Goal: Transaction & Acquisition: Purchase product/service

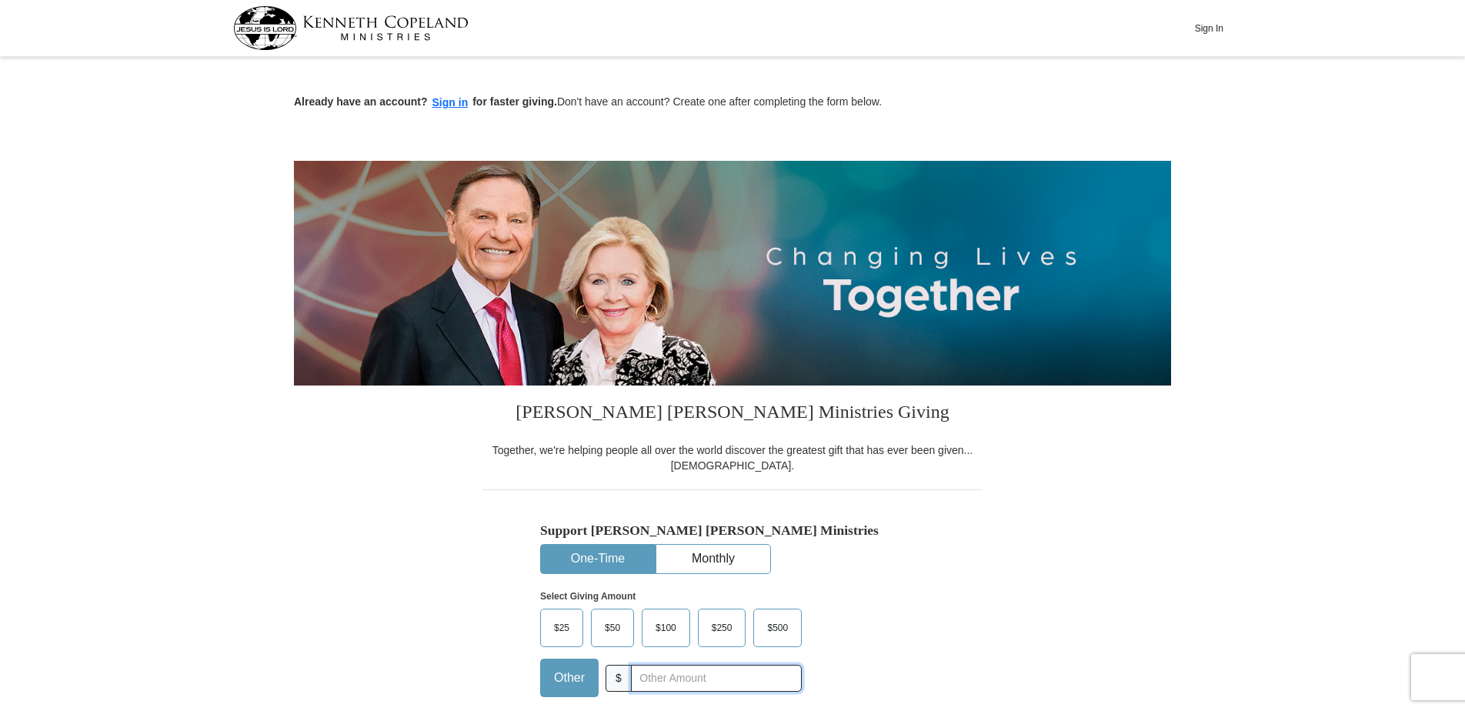
click at [645, 686] on input "text" at bounding box center [716, 678] width 171 height 27
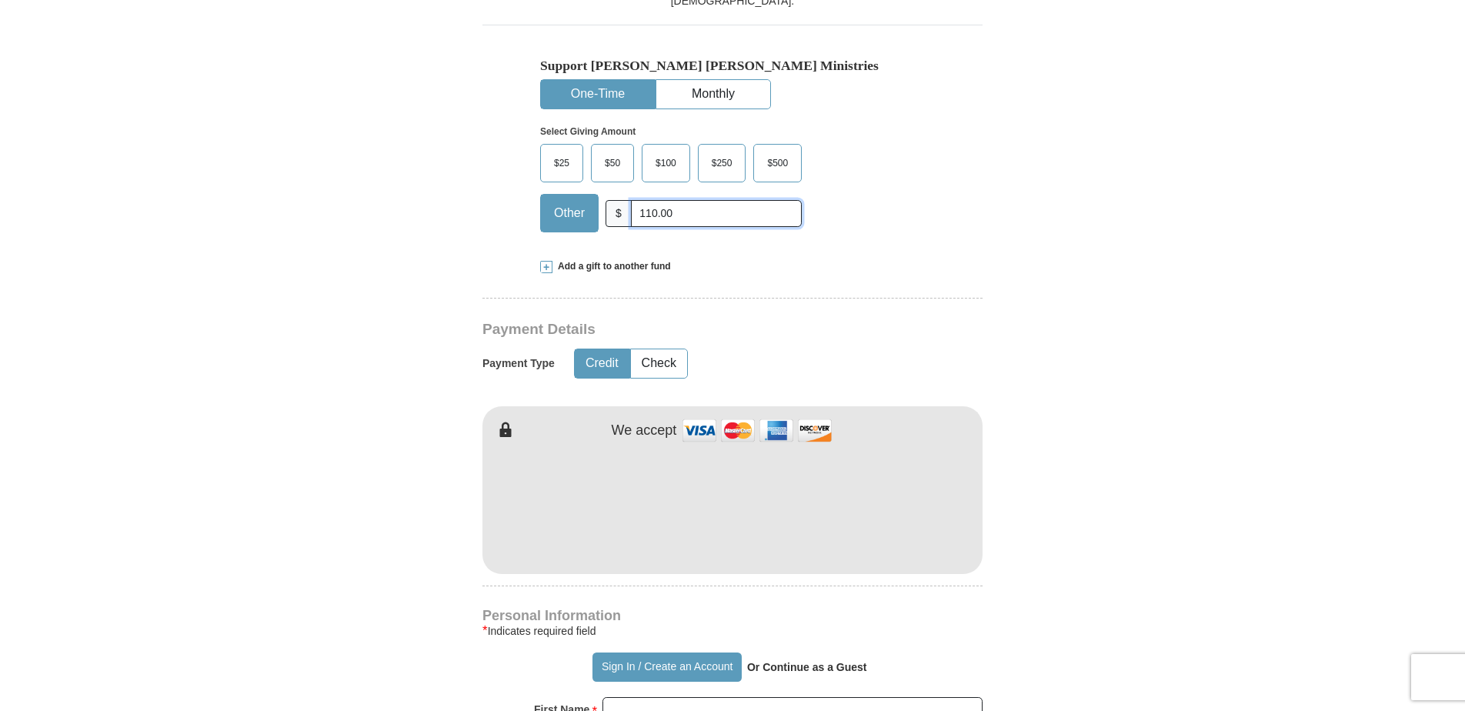
scroll to position [482, 0]
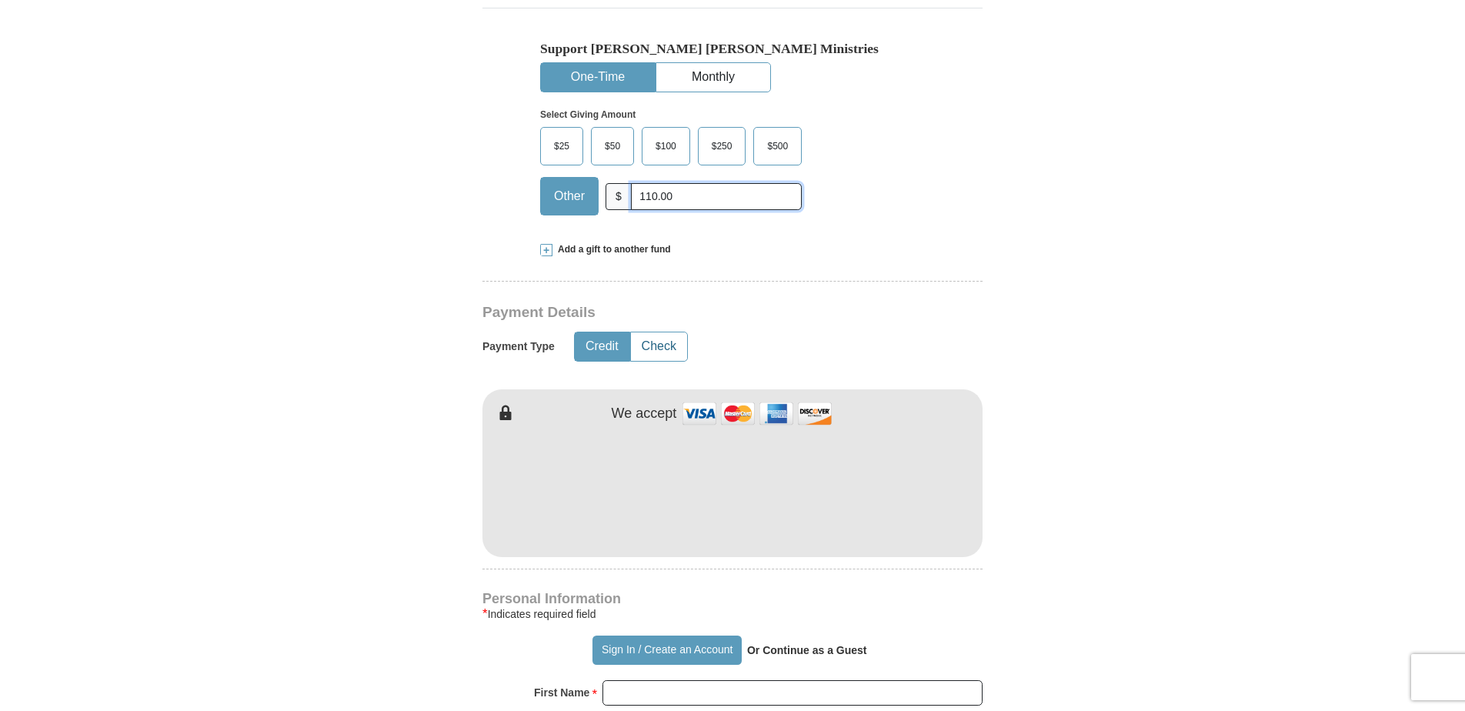
type input "110.00"
click at [669, 352] on button "Check" at bounding box center [659, 346] width 56 height 28
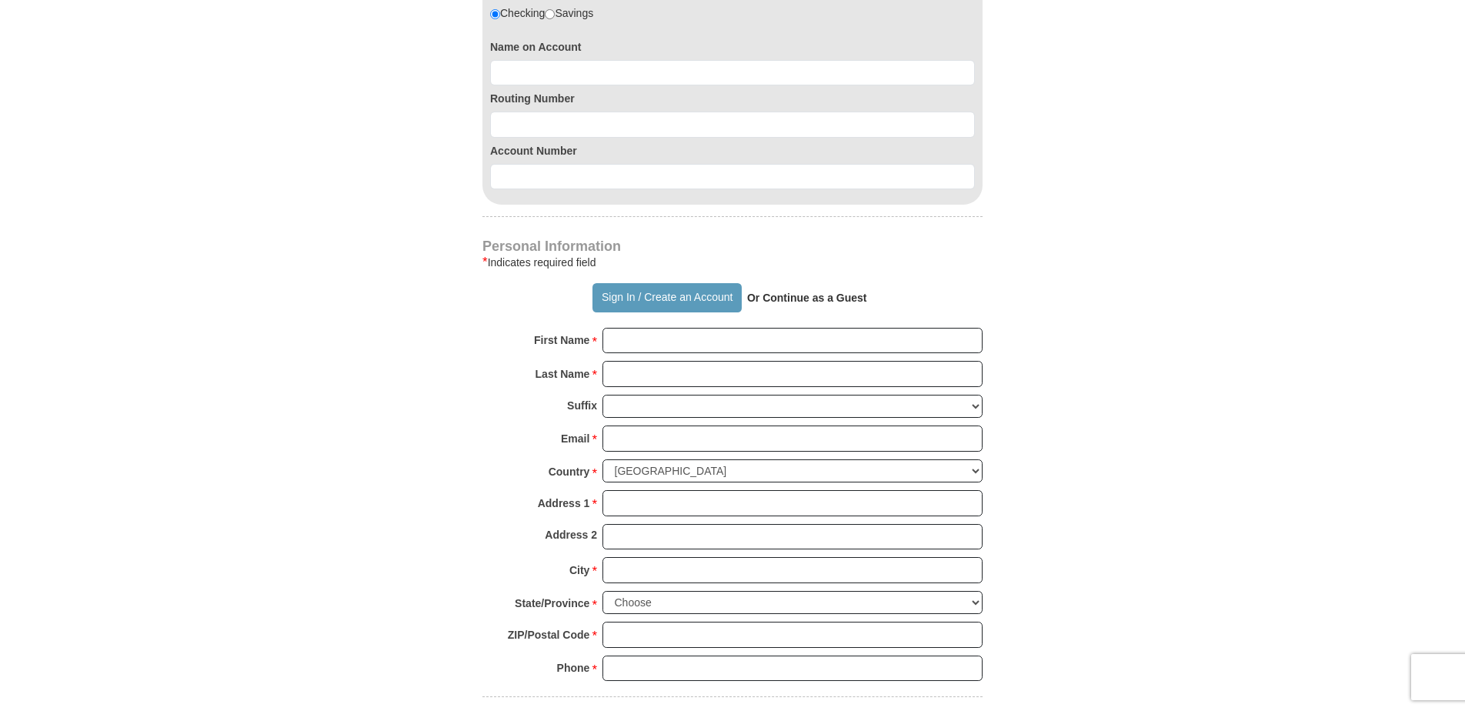
scroll to position [1017, 0]
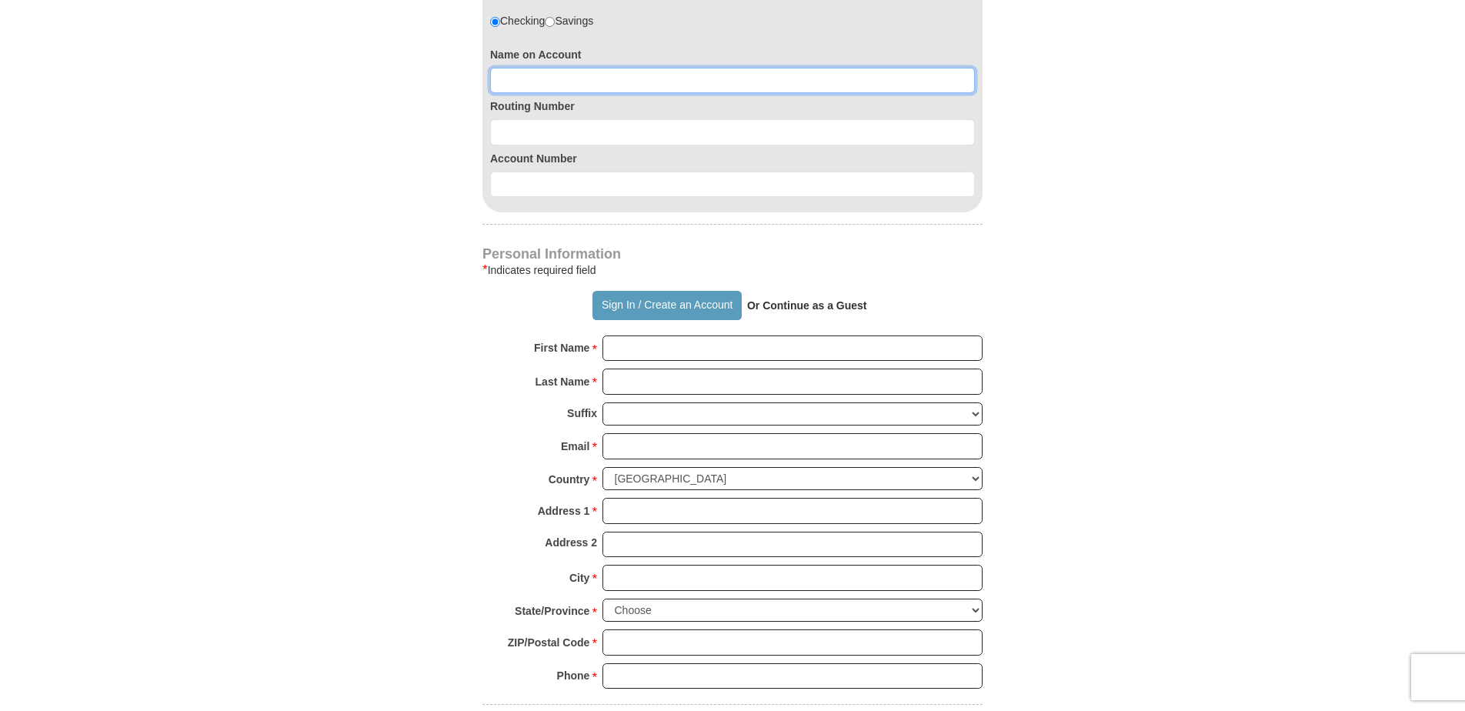
click at [508, 81] on input at bounding box center [732, 81] width 485 height 26
type input "[PERSON_NAME]"
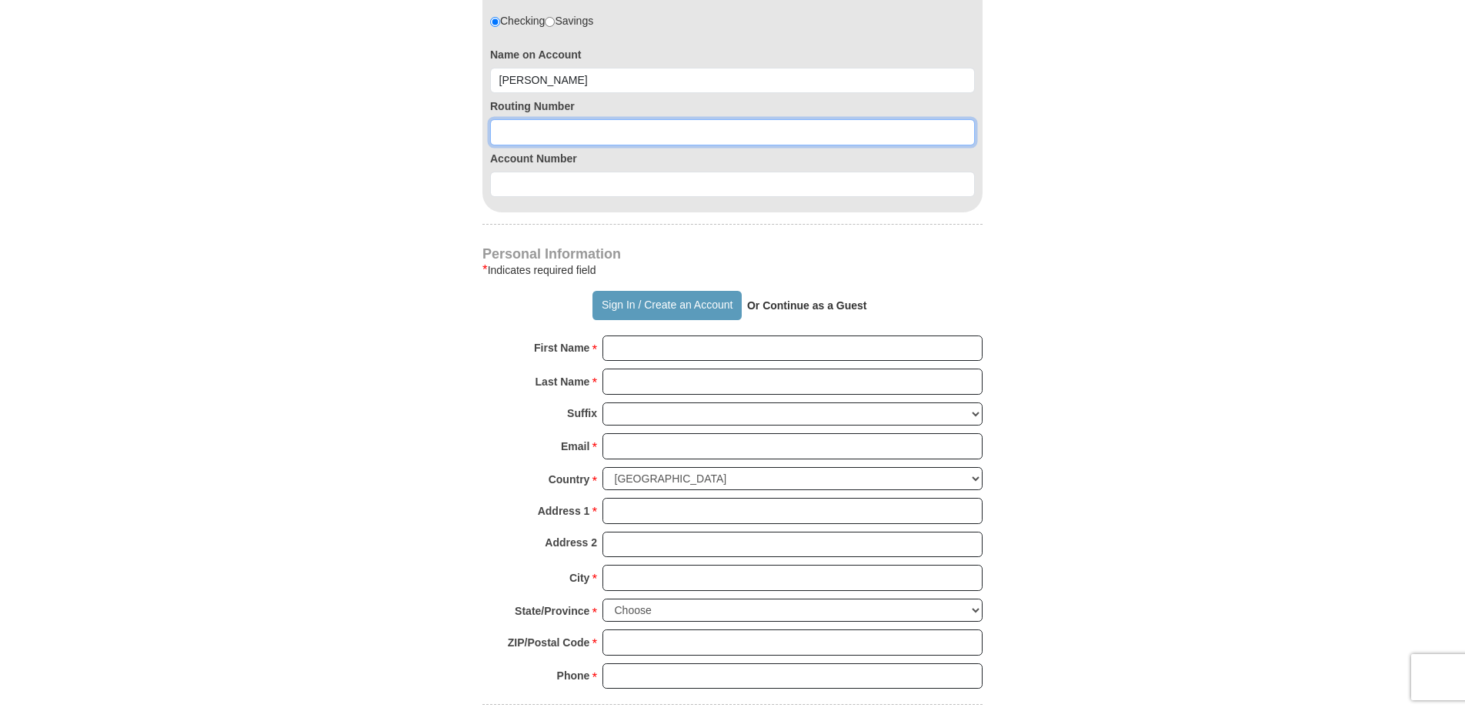
click at [553, 134] on input at bounding box center [732, 132] width 485 height 26
click at [546, 135] on input "08120488867" at bounding box center [732, 132] width 485 height 26
click at [567, 135] on input "0812048867" at bounding box center [732, 132] width 485 height 26
type input "081204867"
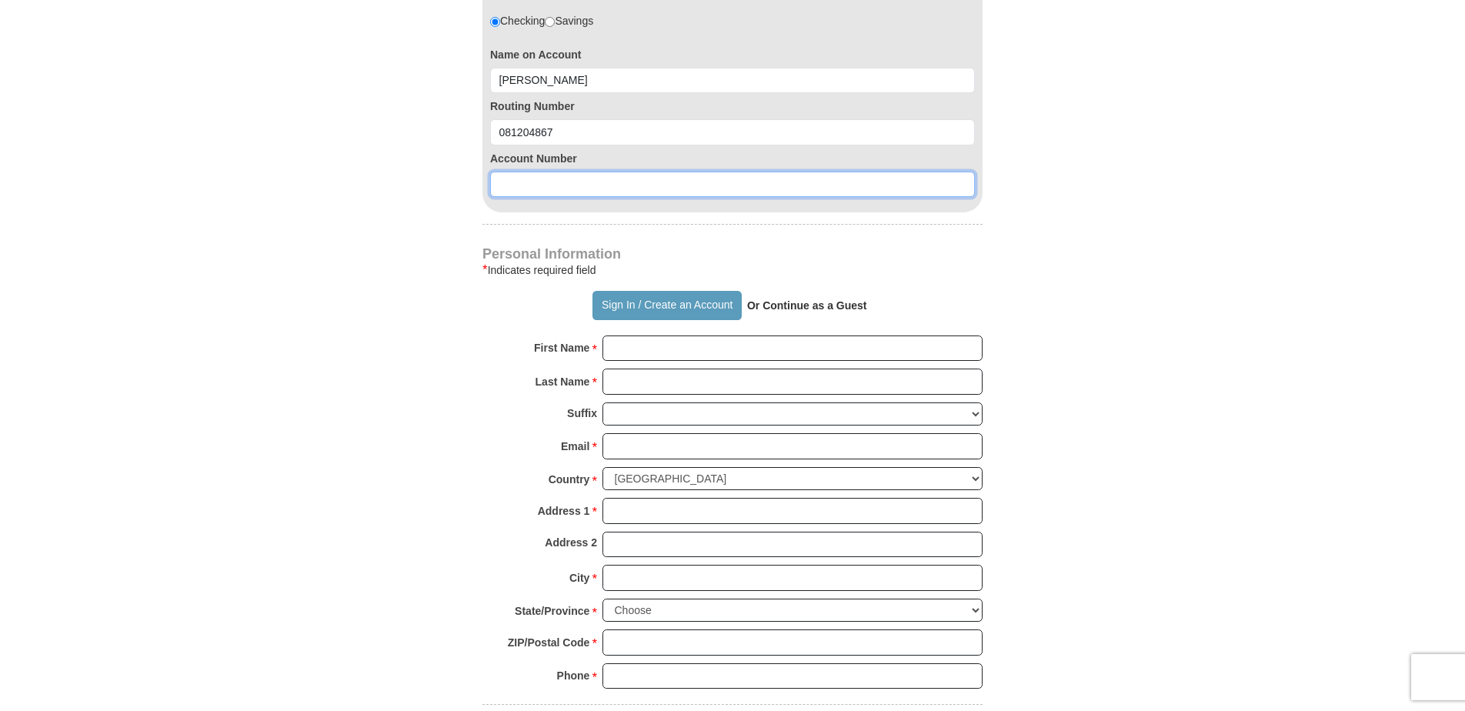
click at [530, 195] on input at bounding box center [732, 185] width 485 height 26
type input "3923675"
click at [612, 348] on input "First Name *" at bounding box center [792, 348] width 380 height 26
type input "[PERSON_NAME]"
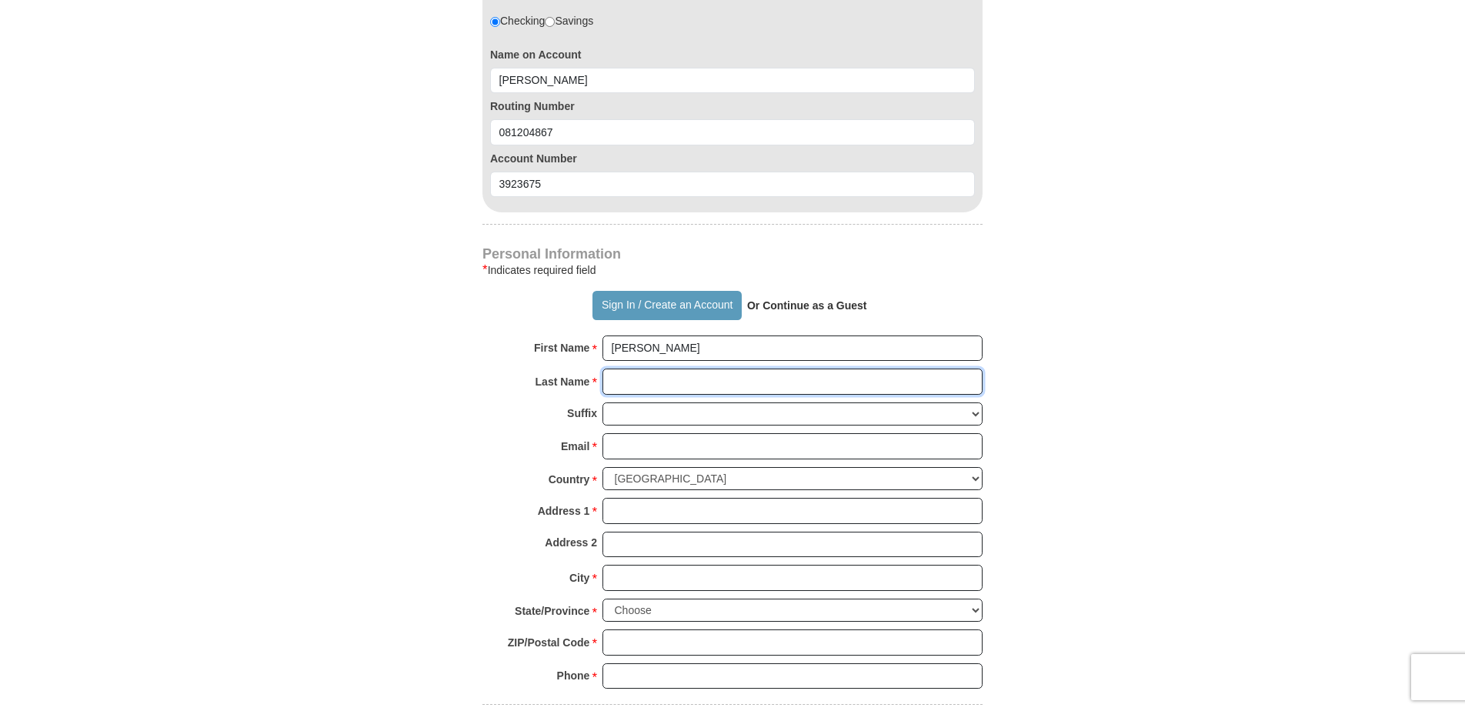
type input "[PERSON_NAME]"
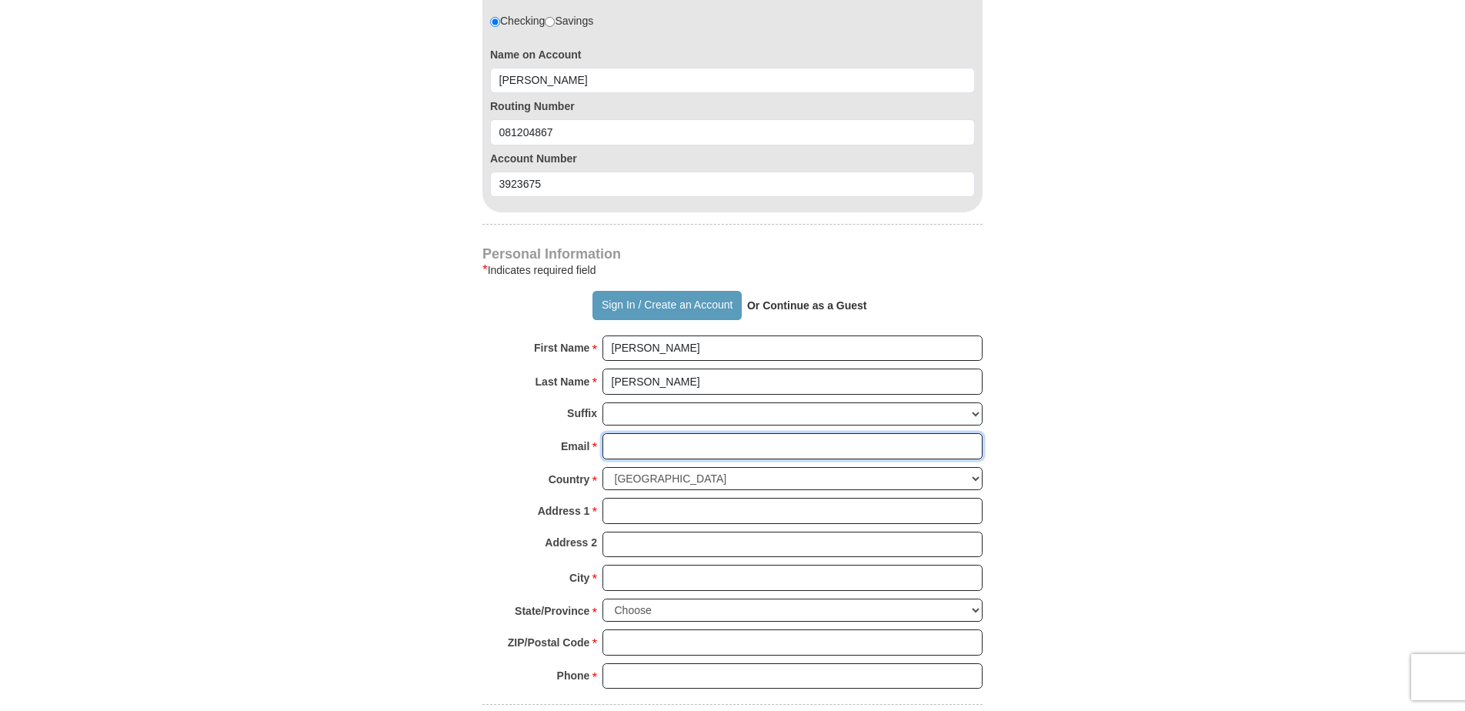
type input "[EMAIL_ADDRESS][DOMAIN_NAME]"
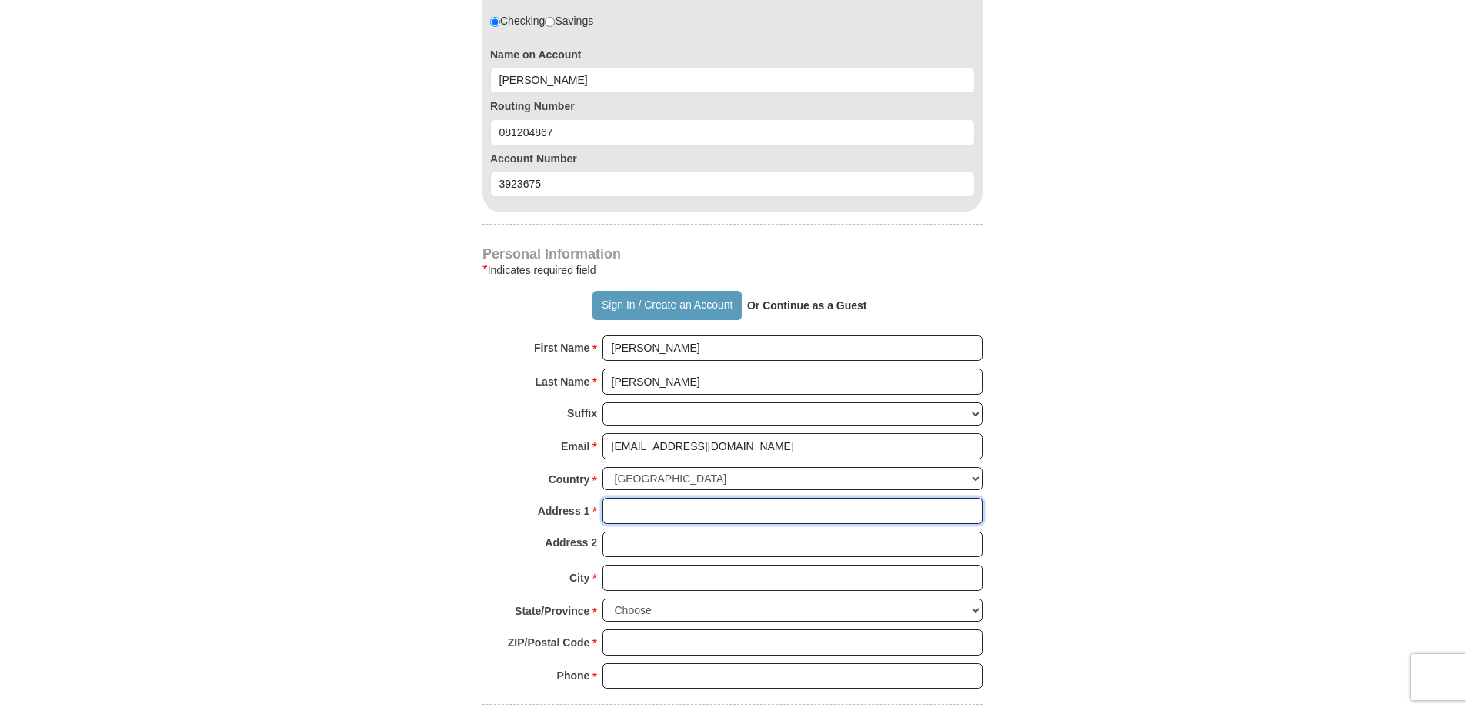
type input "Po Box 33"
type input "[STREET_ADDRESS]"
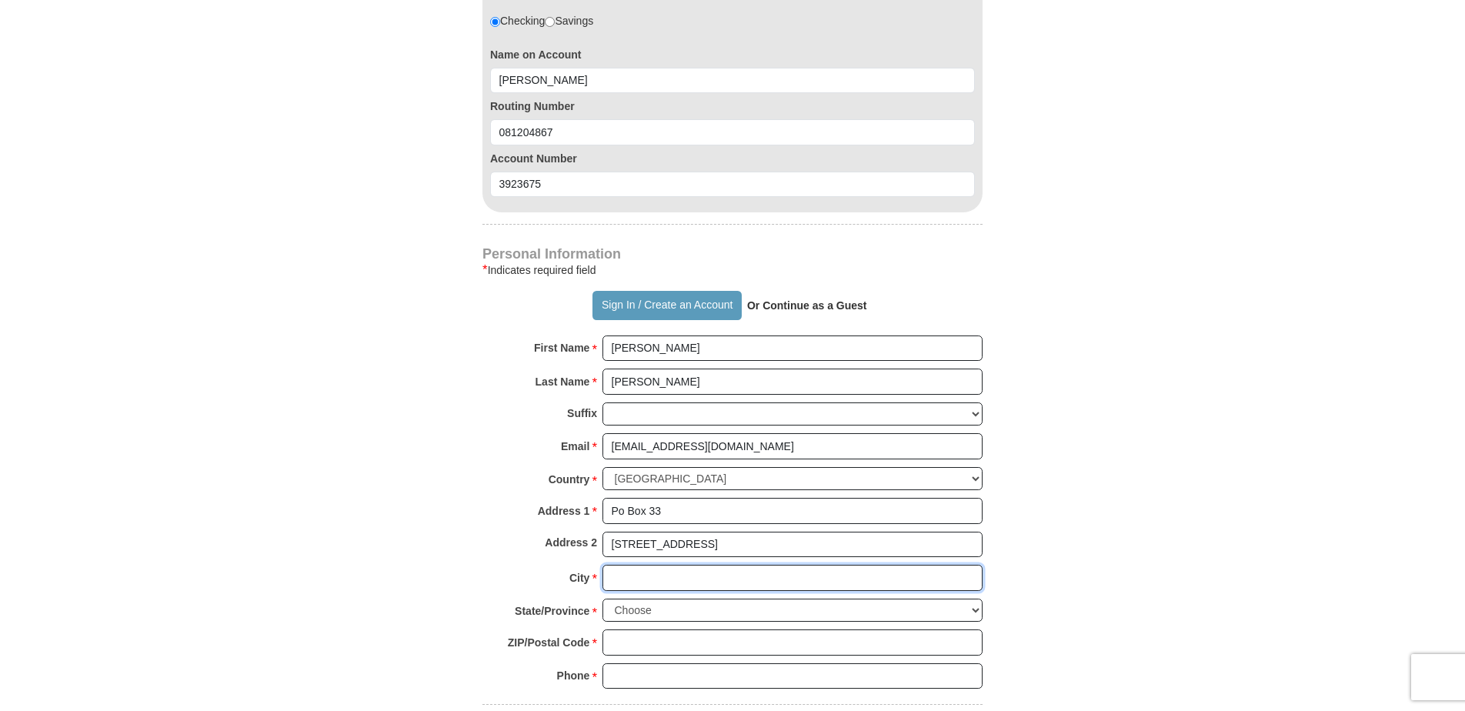
type input "Galatia"
select select "IL"
type input "62935"
type input "6182010084"
click at [703, 546] on input "[STREET_ADDRESS]" at bounding box center [792, 545] width 380 height 26
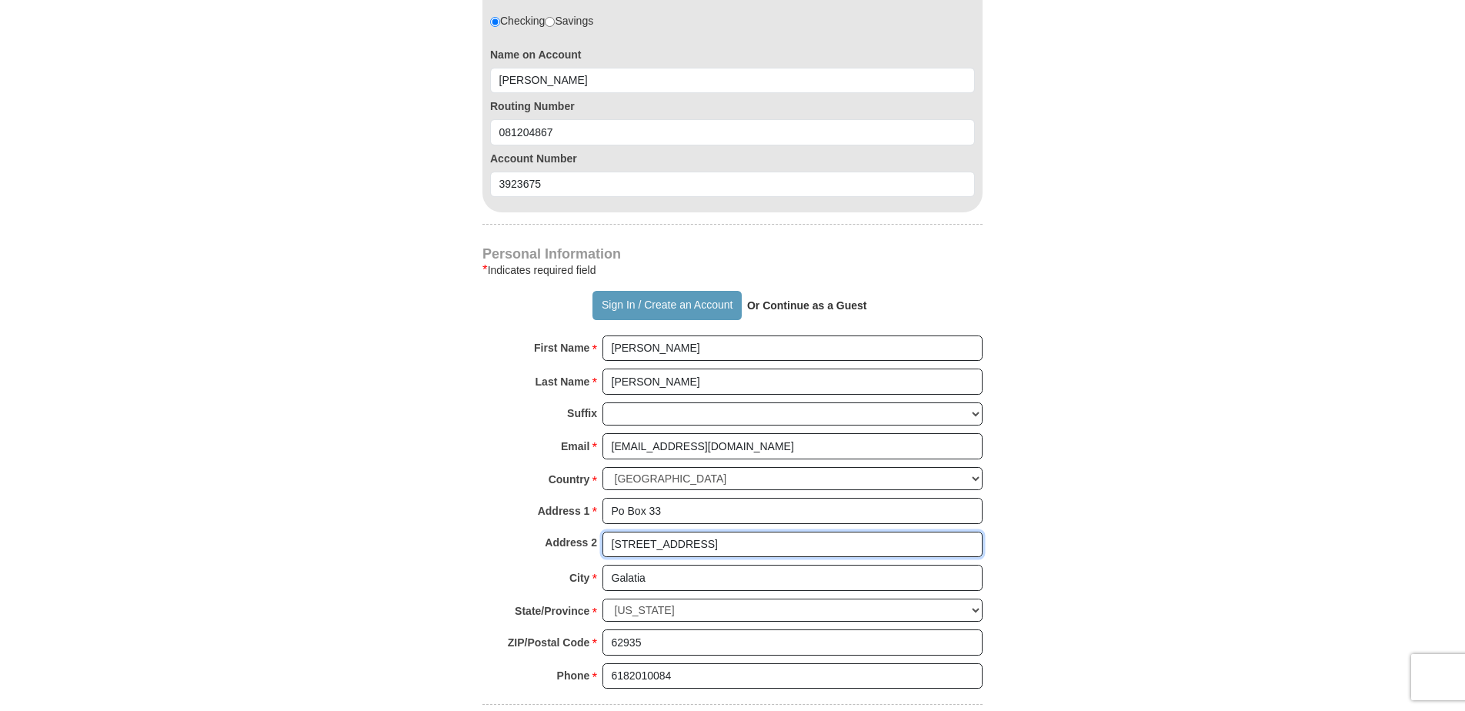
type input "[STREET_ADDRESS]"
click at [1214, 489] on body "Sign In Already have an account? Sign in for faster giving. Don't have an accou…" at bounding box center [732, 552] width 1465 height 3138
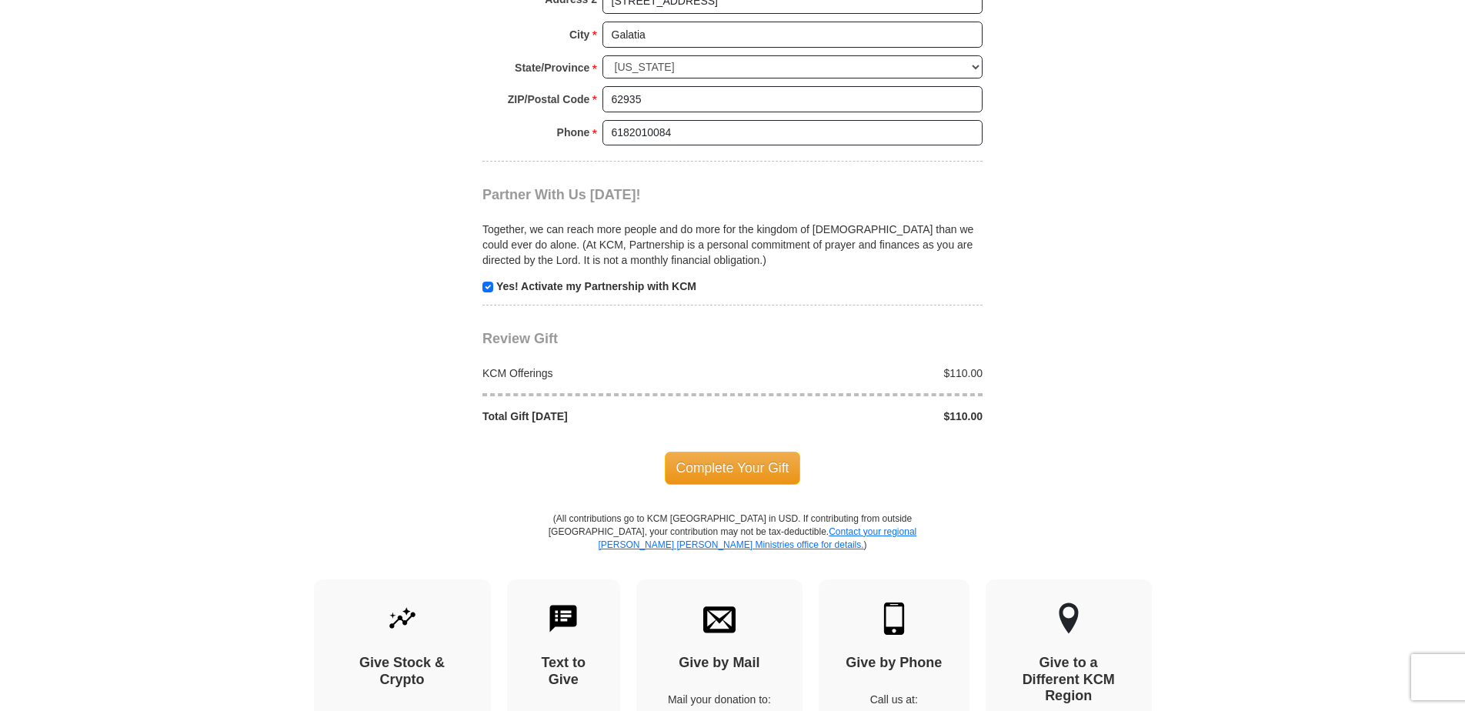
scroll to position [1564, 0]
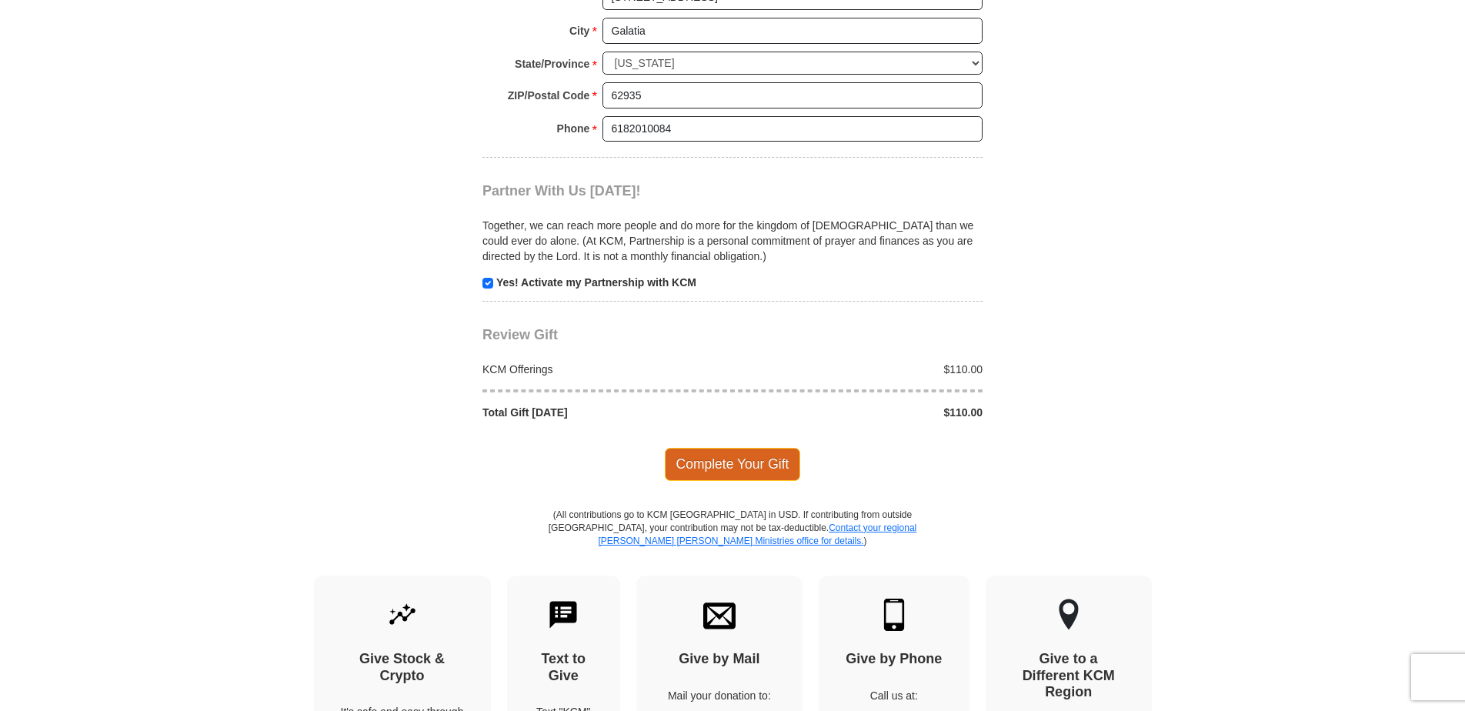
click at [733, 469] on span "Complete Your Gift" at bounding box center [733, 464] width 136 height 32
